Goal: Communication & Community: Answer question/provide support

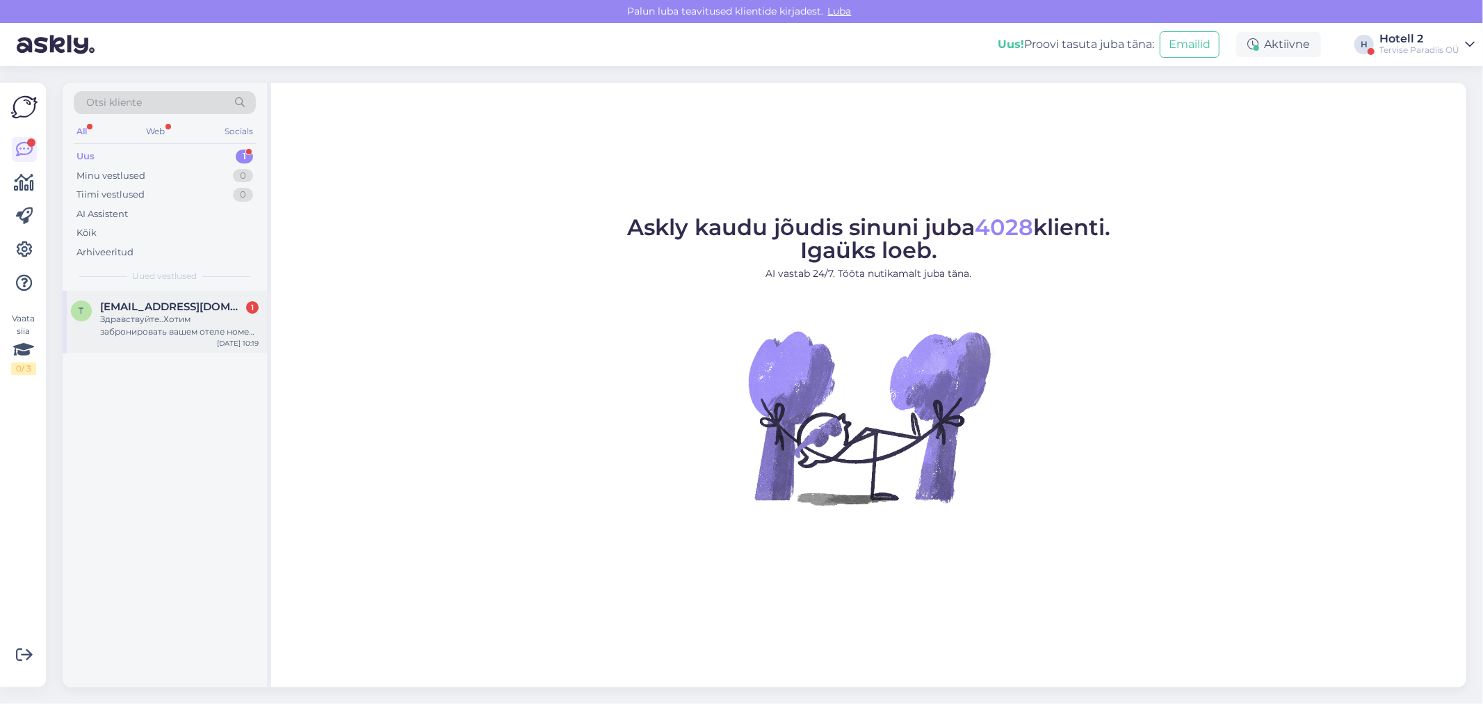
click at [195, 329] on div "Здравствуйте..Хотим забронировать вашем отеле номер с пакетом аквапарк и посеще…" at bounding box center [179, 325] width 159 height 25
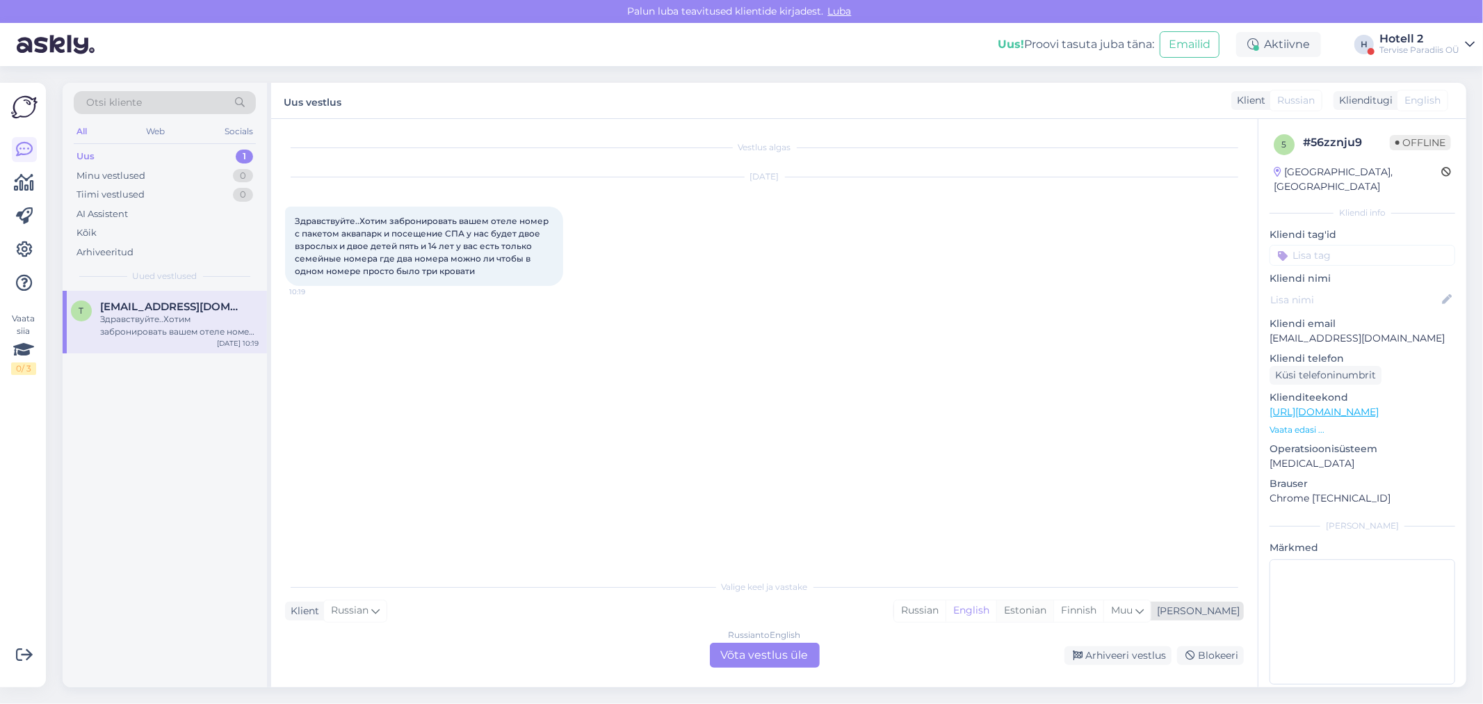
click at [1053, 612] on div "Estonian" at bounding box center [1024, 610] width 57 height 21
click at [733, 649] on div "Russian to Estonian Võta vestlus üle" at bounding box center [765, 654] width 110 height 25
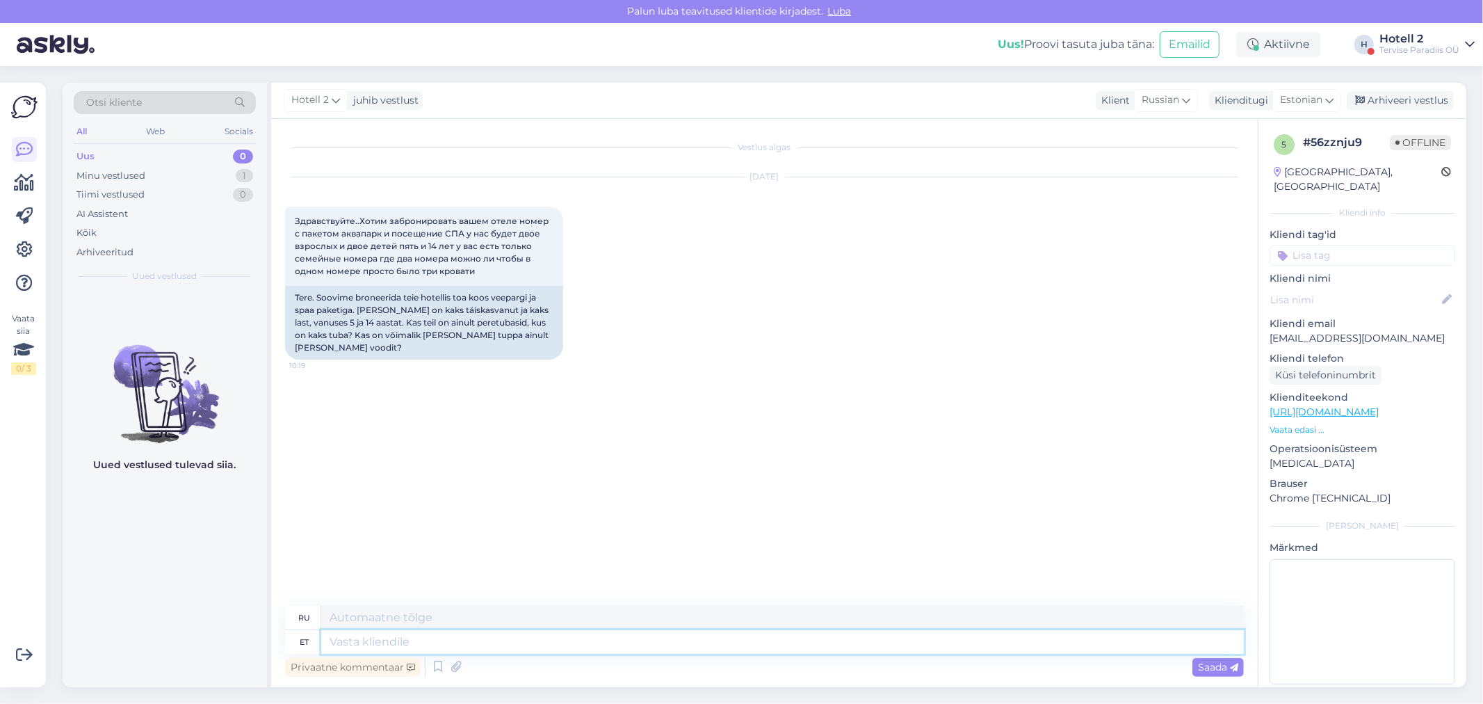
click at [362, 638] on textarea at bounding box center [782, 642] width 923 height 24
type textarea "Tere!"
type textarea "Привет"
type textarea "Tere!"
type textarea "Привет!"
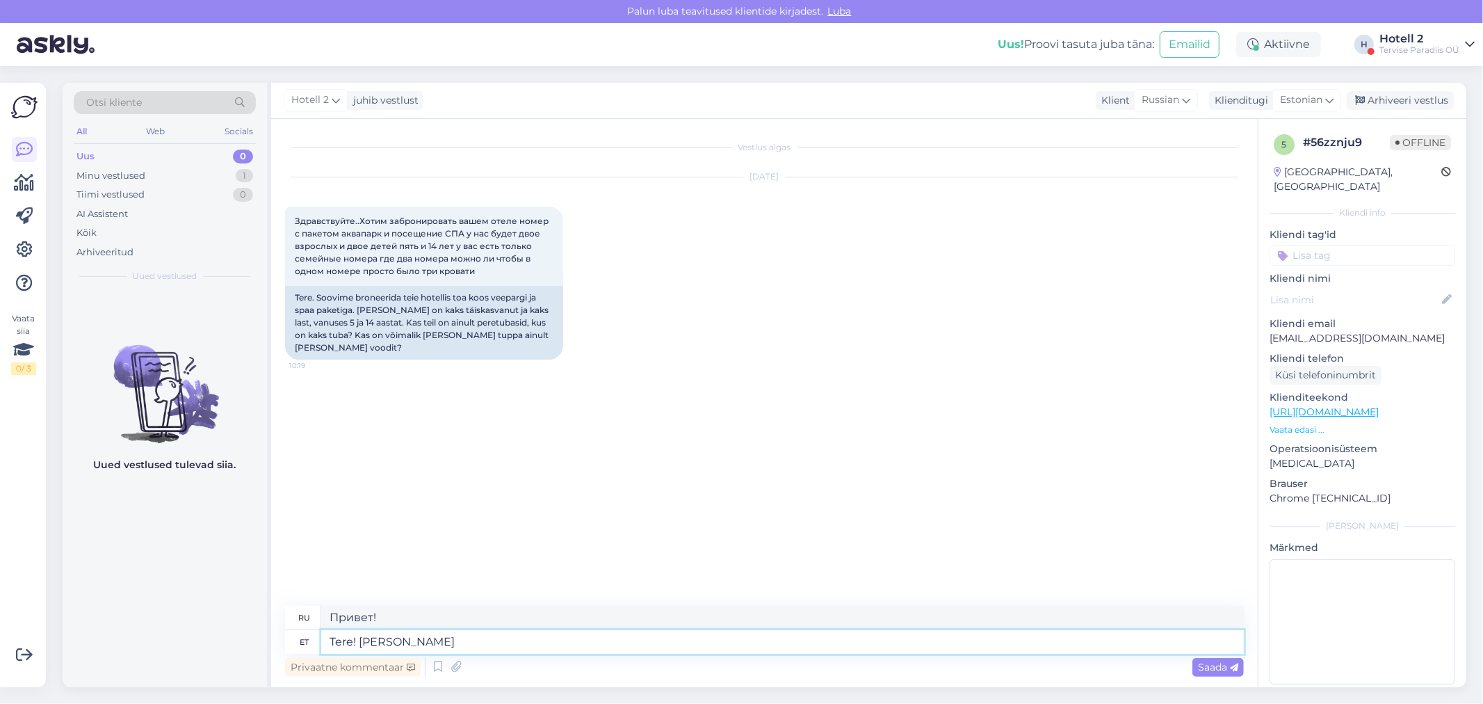
type textarea "Tere! Kui"
type textarea "Привет! Если"
type textarea "Tere! Kui soovite"
type textarea "Привет! Если хочешь"
type textarea "Tere! Kui soovite broneerida"
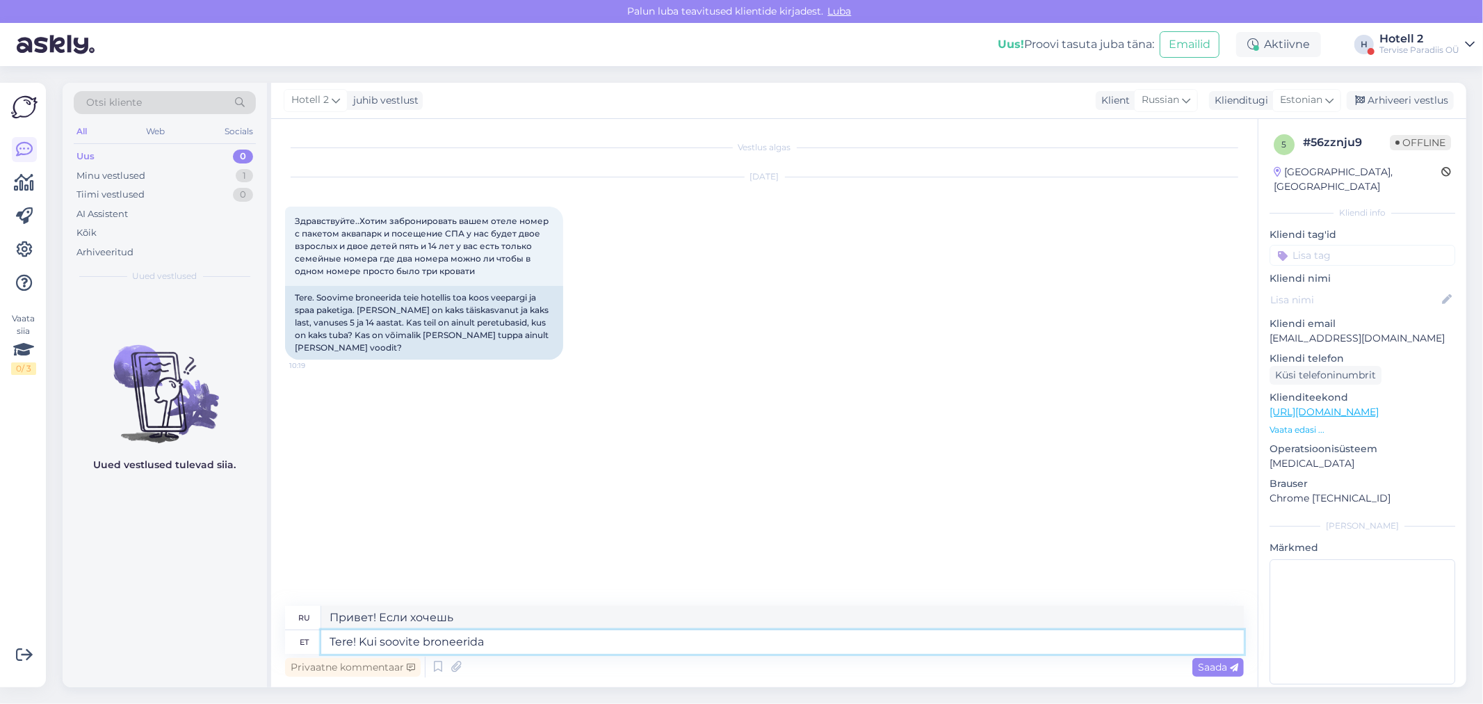
type textarea "Здравствуйте! Если вы хотите забронировать"
type textarea "Tere! Kui soovite broneerida, s"
type textarea "Здравствуйте! Если хотите забронировать,"
type textarea "Tere! Kui soovite broneerida, siis kirjutage"
type textarea "Здравствуйте! Если хотите забронировать, напишите."
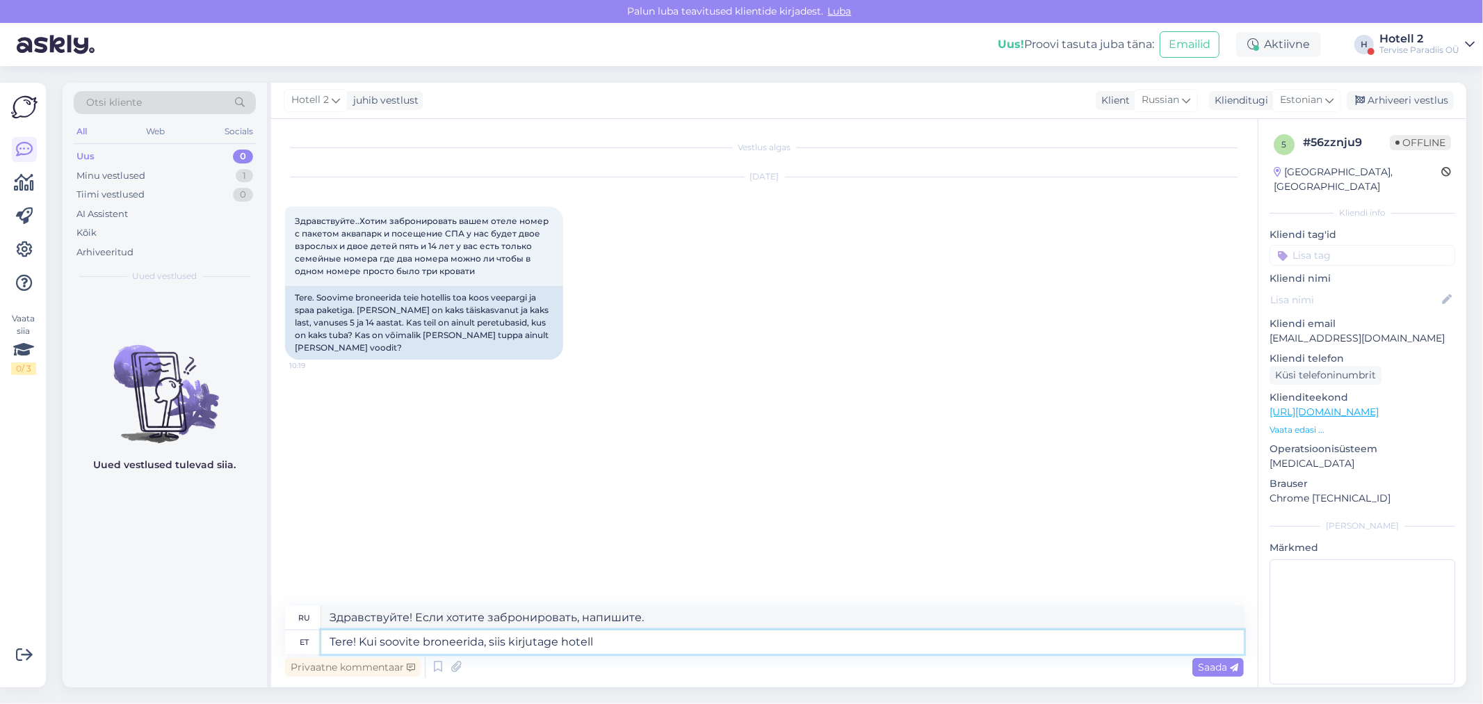
type textarea "Tere! Kui soovite broneerida, siis kirjutage hotell@"
type textarea "Здравствуйте! Если хотите забронировать, напишите, пожалуйста, в отель."
type textarea "Tere! Kui soovite broneerida, siis kirjutage hotell@sp"
type textarea "Здравствуйте! Если хотите забронировать, напишите на hotel@"
type textarea "Tere! Kui soovite broneerida, siis kirjutage hotell@spa"
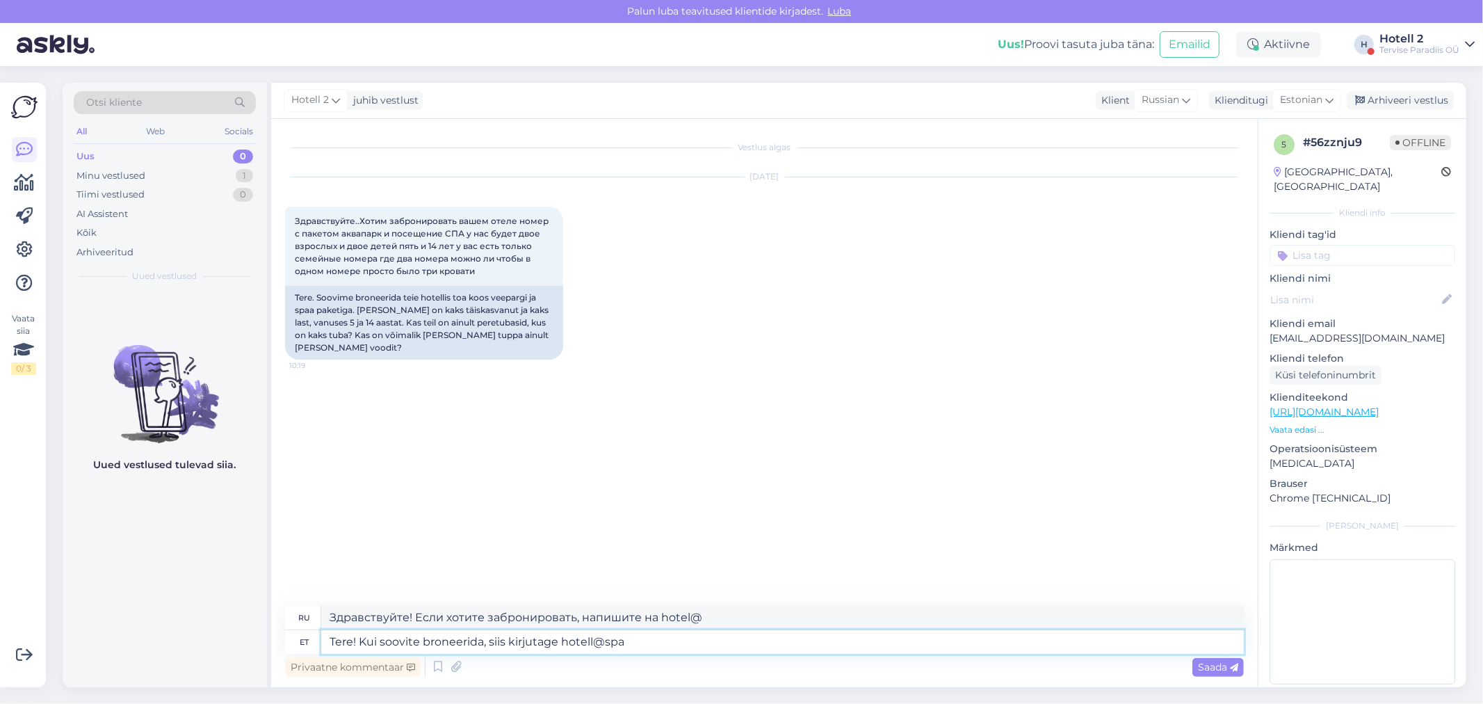
type textarea "Здравствуйте! Если хотите забронировать, напишите на hotell@spa."
type textarea "Tere! Kui soovite broneerida, siis kirjutage hotell@spa.ee m"
type textarea "Здравствуйте! Если хотите забронировать, напишите hotell@spa.ee"
type textarea "Tere! Kui soovite broneerida, siis kirjutage hotell@spa.ee meilile"
type textarea "Здравствуйте! Если хотите забронировать, напишите на hotell@spa.ee"
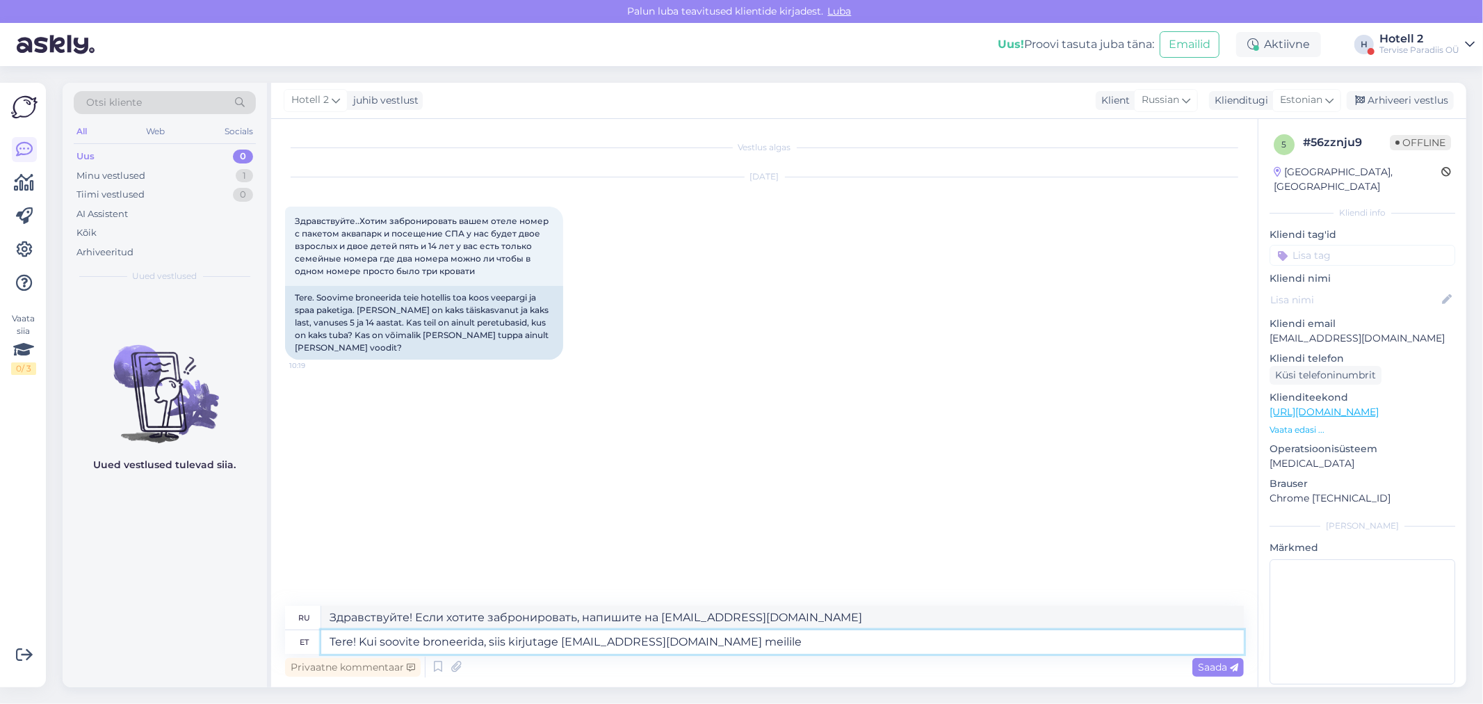
type textarea "Tere! Kui soovite broneerida, siis kirjutage hotell@spa.ee meilile."
type textarea "Здравствуйте! Если вы хотите забронировать номер, напишите на hotell@spa.ee ."
type textarea "Tere! Kui soovite broneerida, siis kirjutage hotell@spa.ee meilile."
click at [1203, 661] on span "Saada" at bounding box center [1218, 667] width 40 height 13
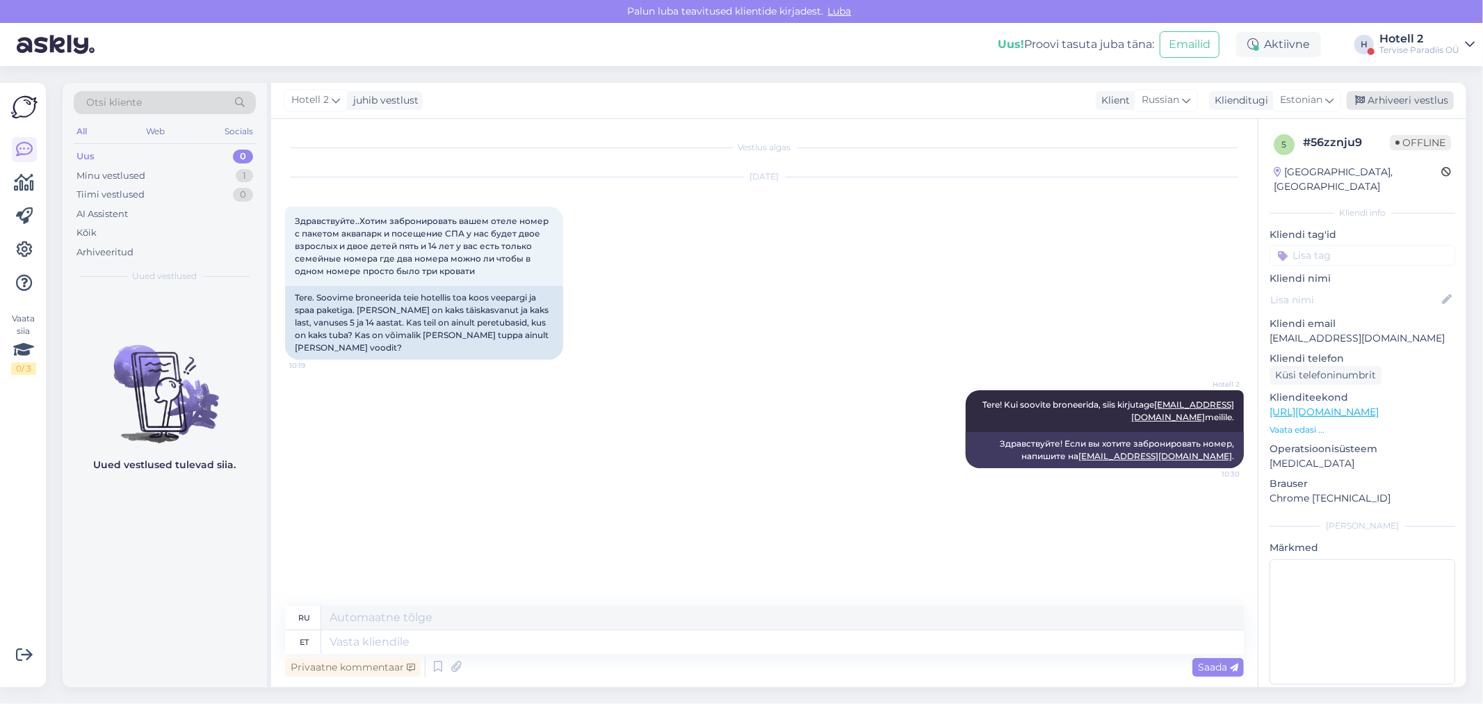
click at [1419, 93] on div "Arhiveeri vestlus" at bounding box center [1400, 100] width 107 height 19
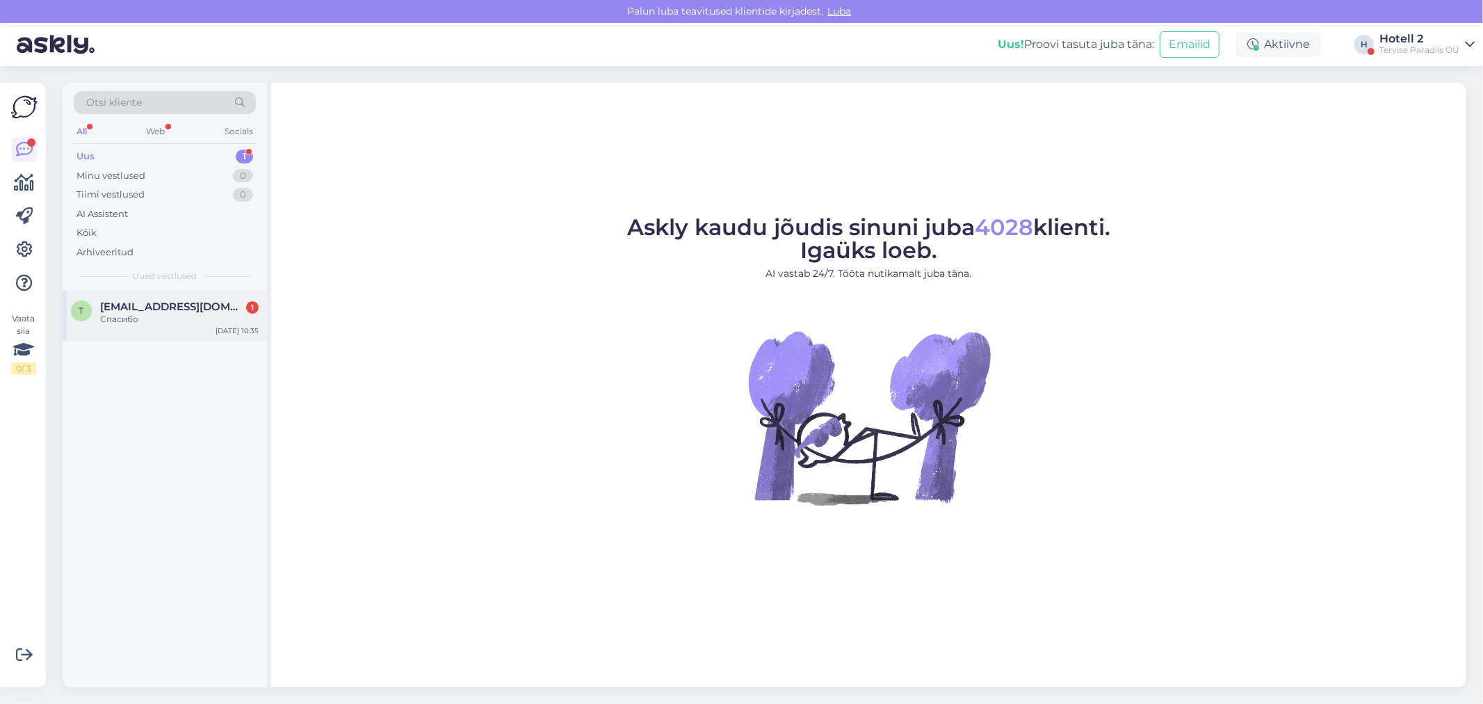
click at [177, 309] on span "[EMAIL_ADDRESS][DOMAIN_NAME]" at bounding box center [172, 306] width 145 height 13
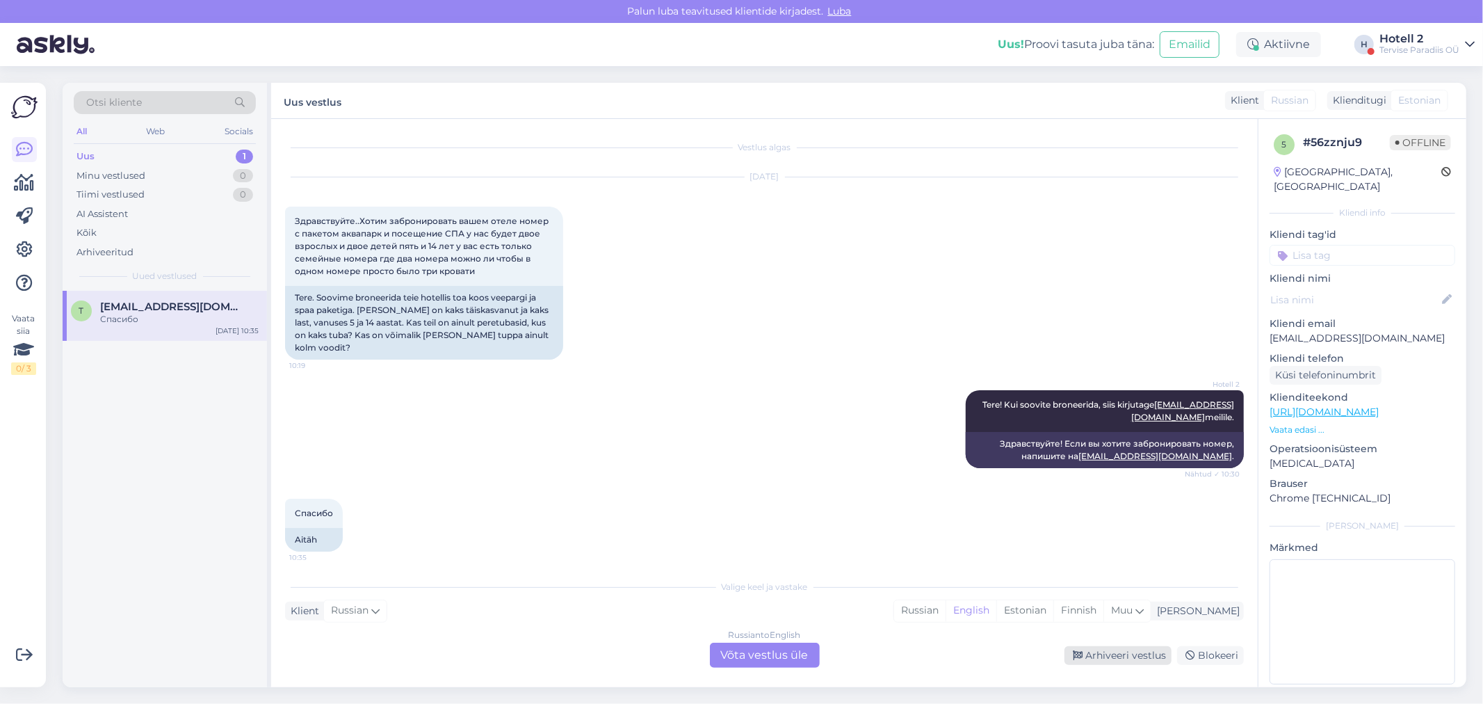
click at [1118, 649] on div "Arhiveeri vestlus" at bounding box center [1118, 655] width 107 height 19
